Goal: Information Seeking & Learning: Check status

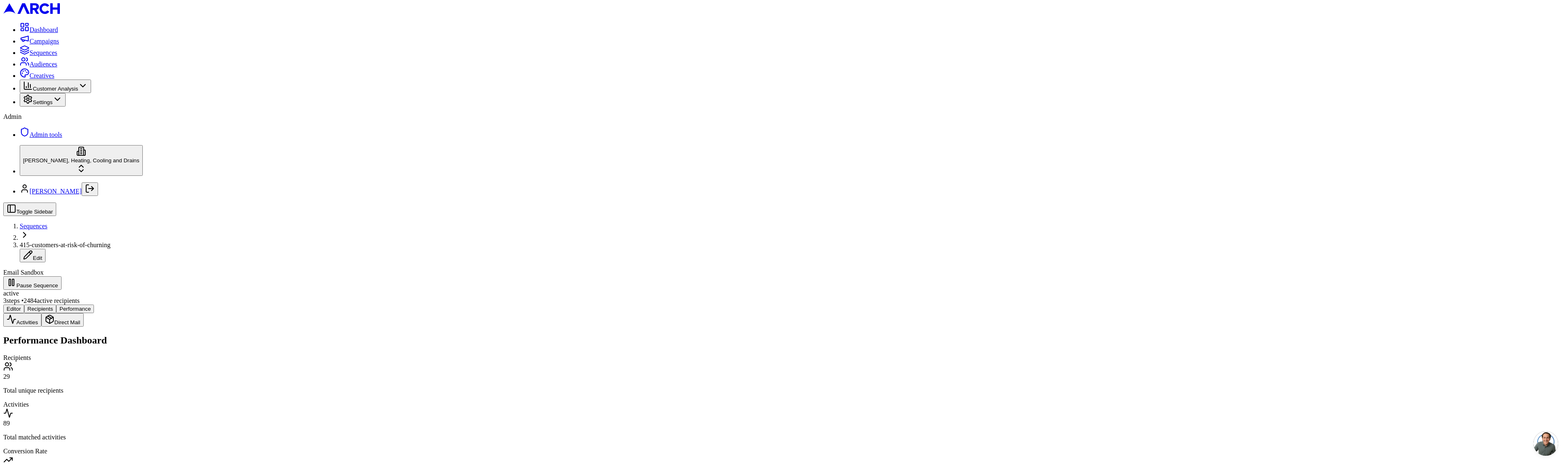
scroll to position [884, 0]
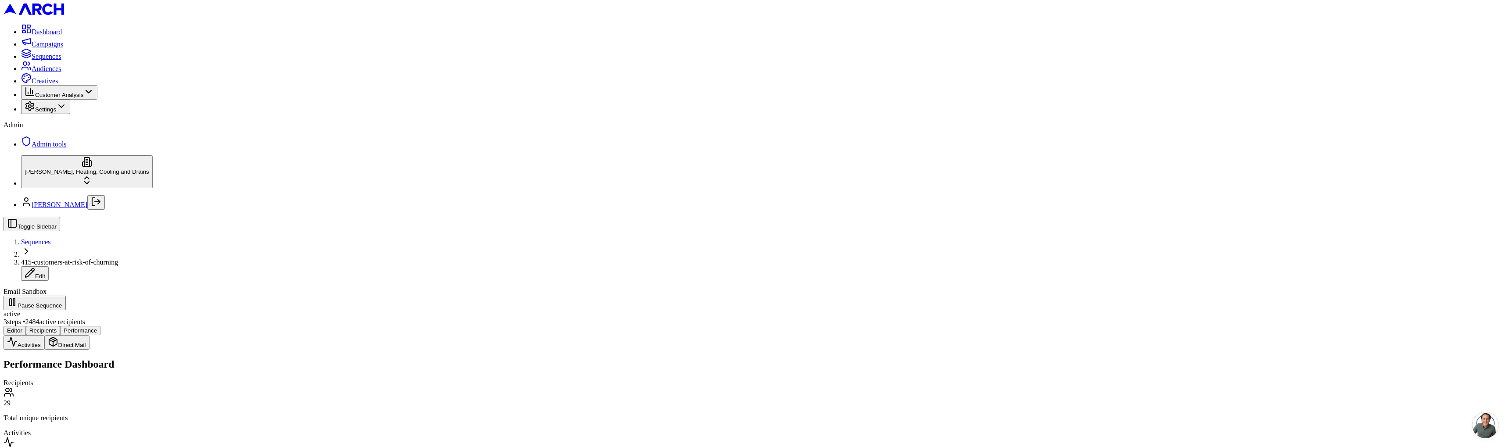
scroll to position [347, 0]
drag, startPoint x: 267, startPoint y: 375, endPoint x: 329, endPoint y: 373, distance: 62.3
